Goal: Information Seeking & Learning: Check status

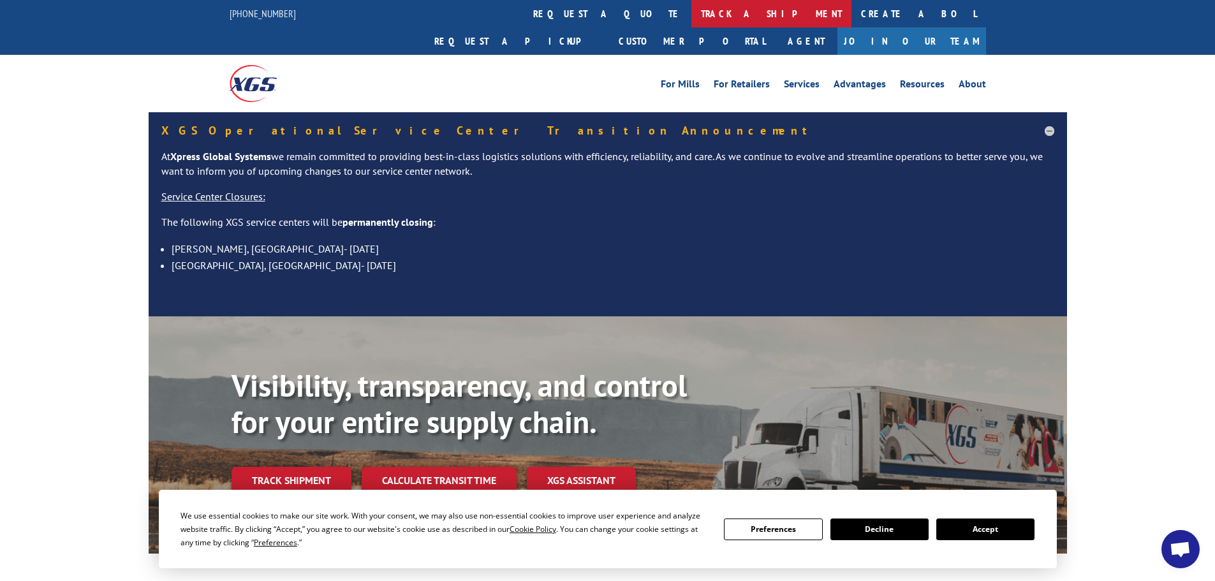
click at [692, 9] on link "track a shipment" at bounding box center [772, 13] width 160 height 27
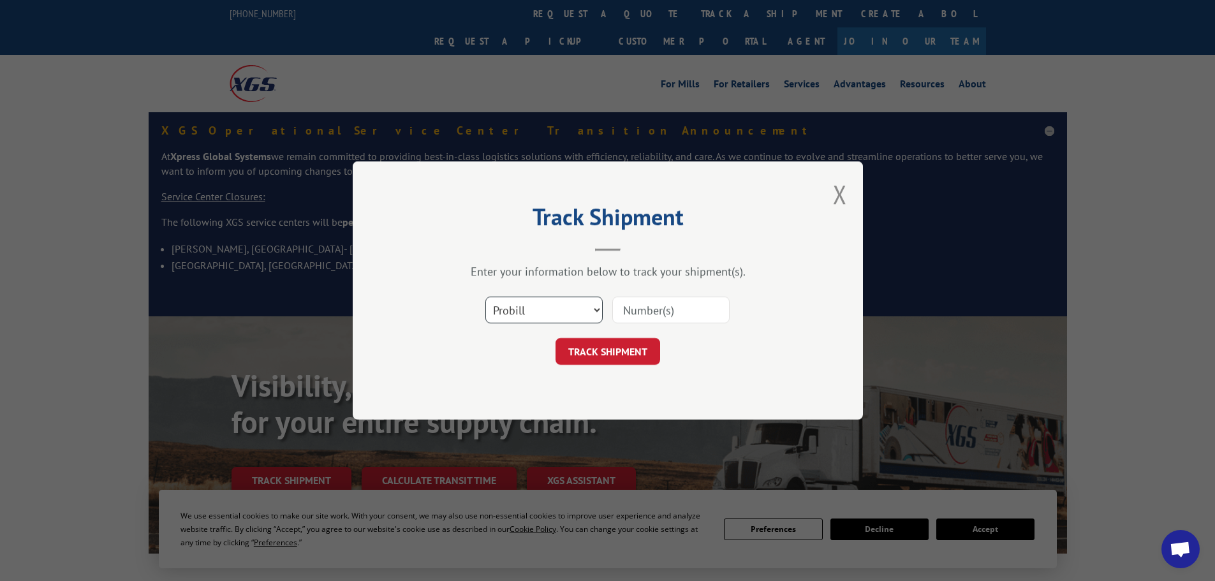
drag, startPoint x: 522, startPoint y: 313, endPoint x: 515, endPoint y: 320, distance: 9.5
click at [519, 315] on select "Select category... Probill BOL PO" at bounding box center [543, 310] width 117 height 27
select select "po"
click at [485, 297] on select "Select category... Probill BOL PO" at bounding box center [543, 310] width 117 height 27
click at [651, 311] on input at bounding box center [670, 310] width 117 height 27
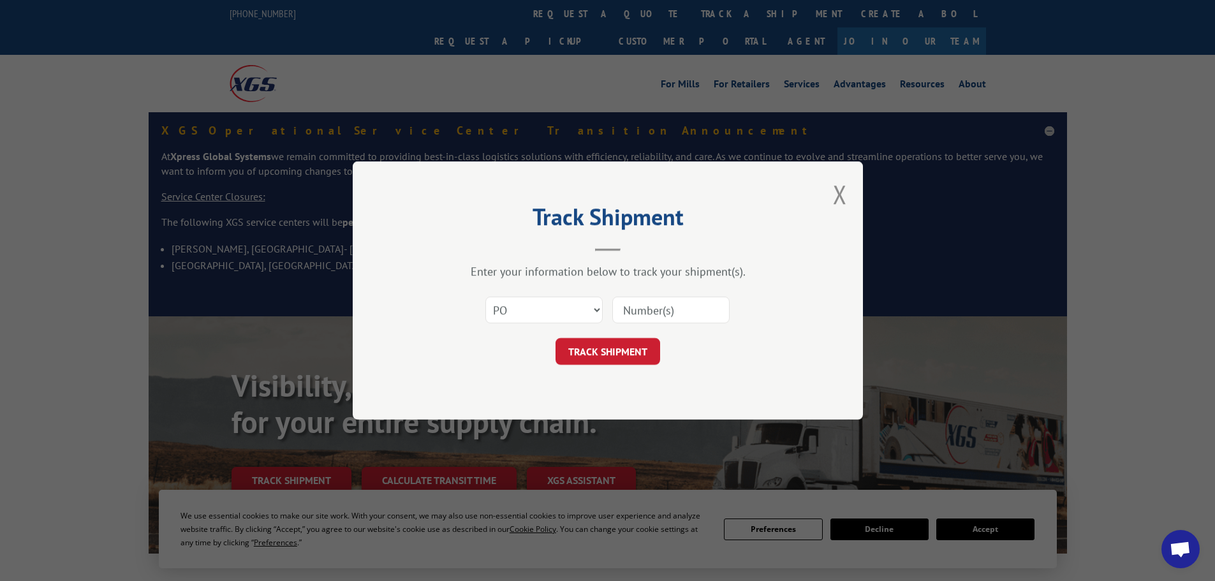
paste input "17524139"
type input "17524139"
click at [607, 360] on button "TRACK SHIPMENT" at bounding box center [608, 351] width 105 height 27
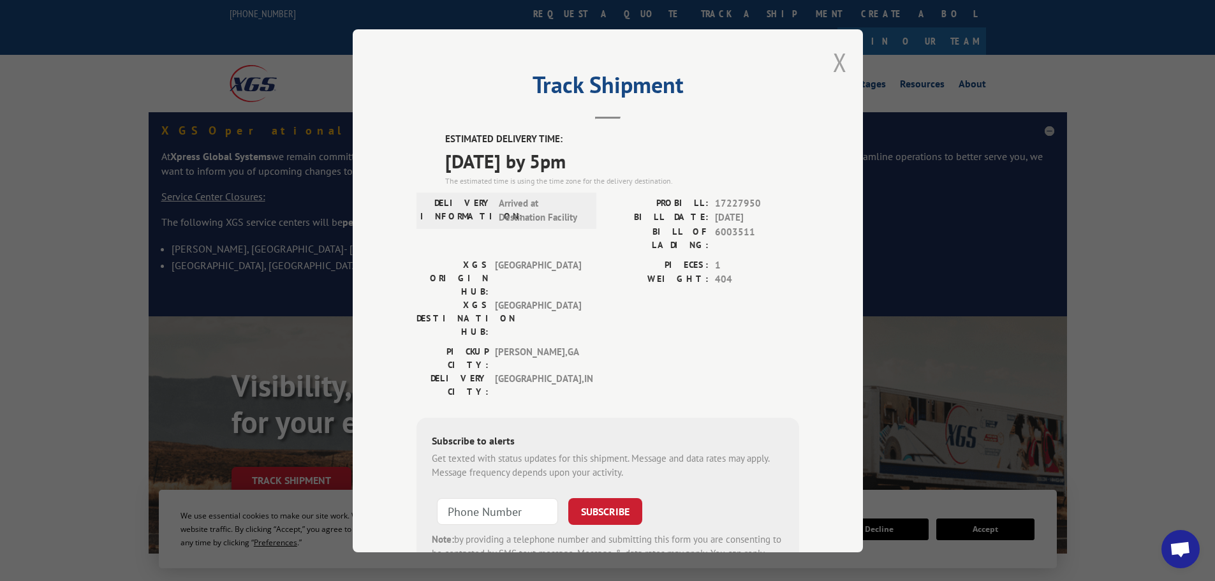
click at [838, 67] on button "Close modal" at bounding box center [840, 62] width 14 height 34
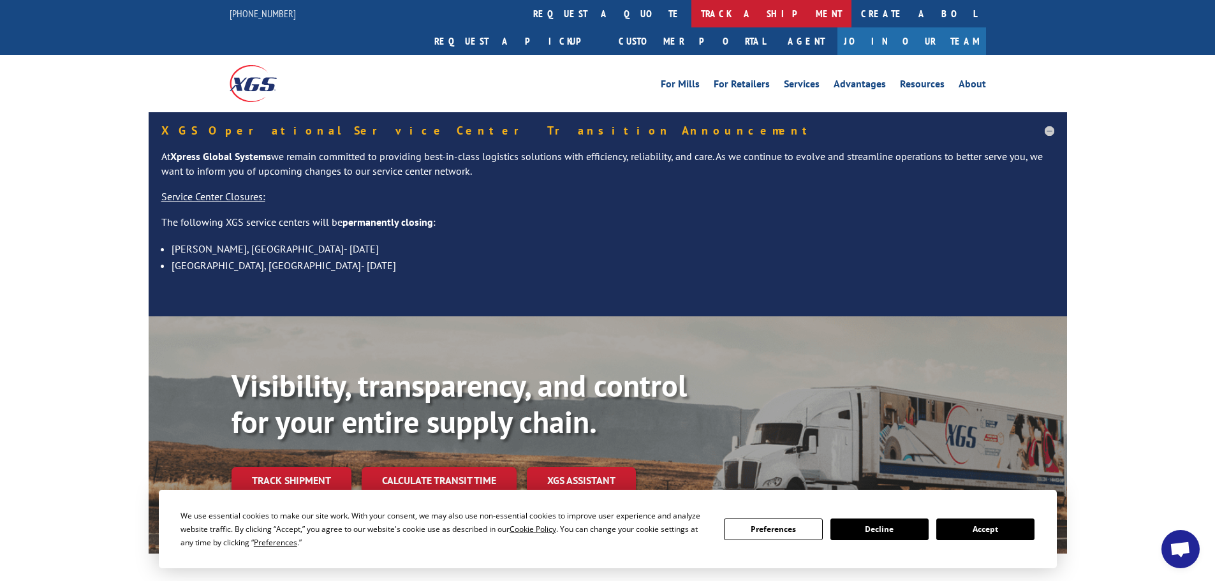
click at [692, 13] on link "track a shipment" at bounding box center [772, 13] width 160 height 27
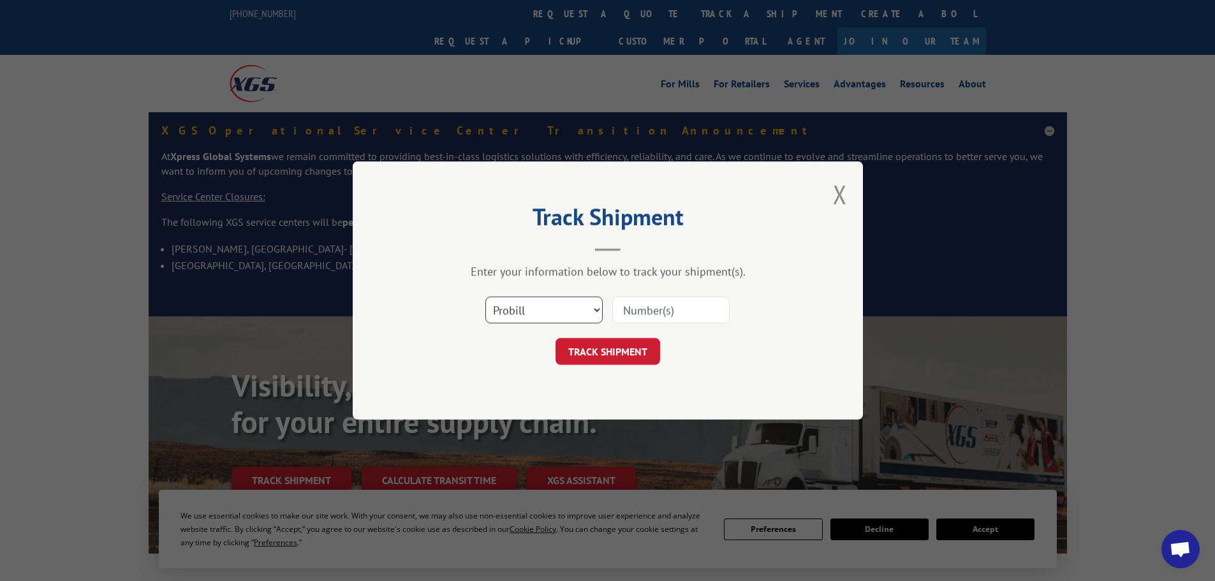
click at [546, 316] on select "Select category... Probill BOL PO" at bounding box center [543, 310] width 117 height 27
select select "po"
click at [485, 297] on select "Select category... Probill BOL PO" at bounding box center [543, 310] width 117 height 27
click at [646, 318] on input at bounding box center [670, 310] width 117 height 27
paste input "17524020"
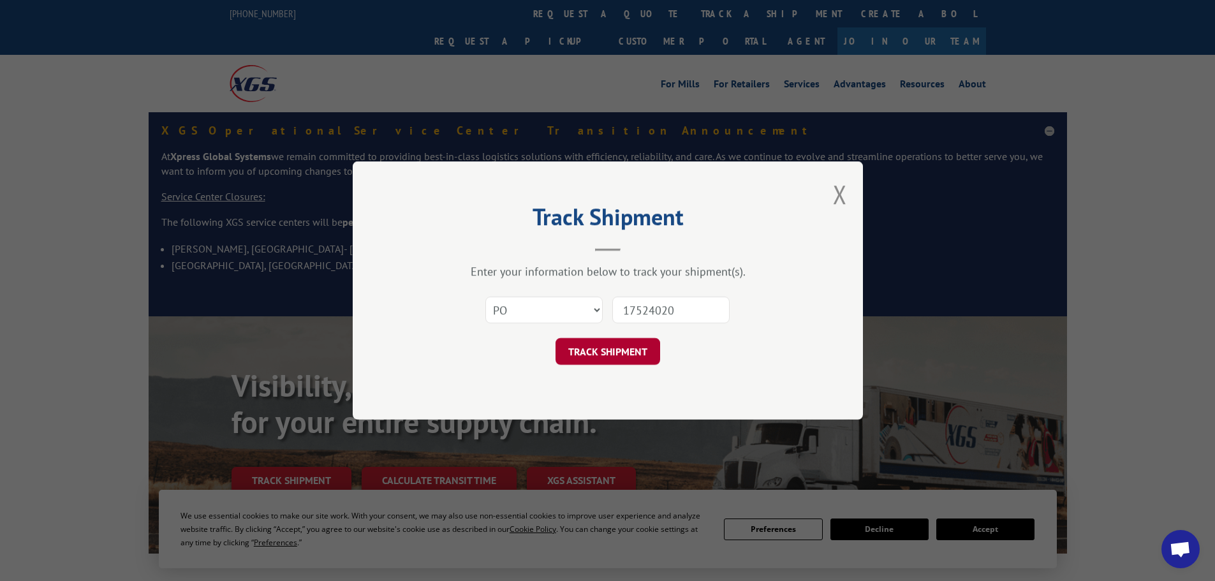
type input "17524020"
click at [636, 349] on button "TRACK SHIPMENT" at bounding box center [608, 351] width 105 height 27
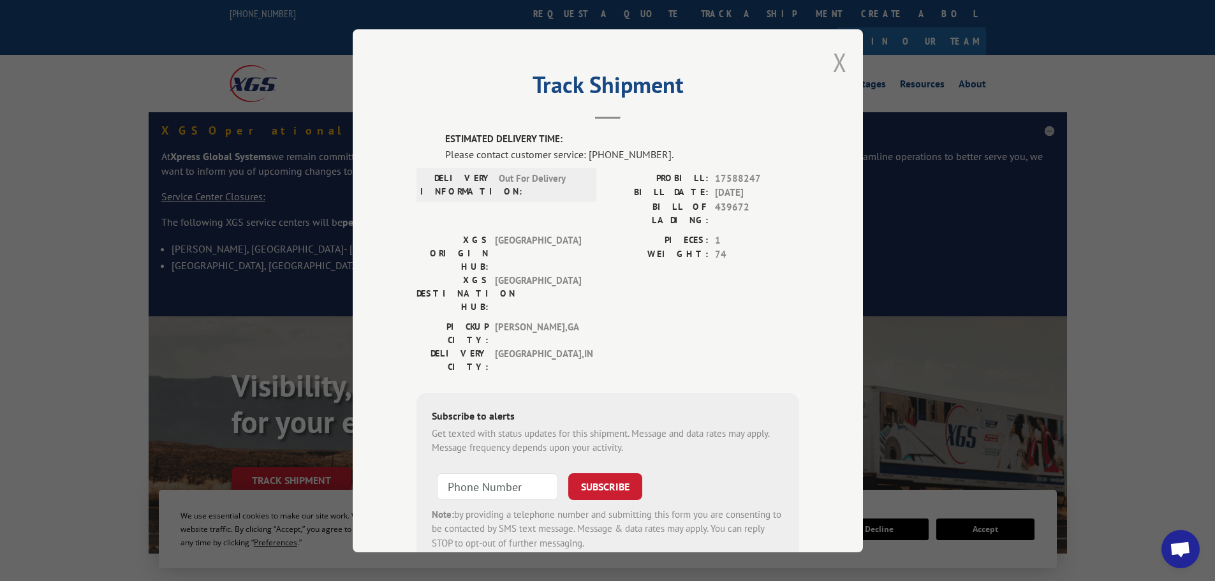
click at [836, 64] on button "Close modal" at bounding box center [840, 62] width 14 height 34
